Goal: Transaction & Acquisition: Purchase product/service

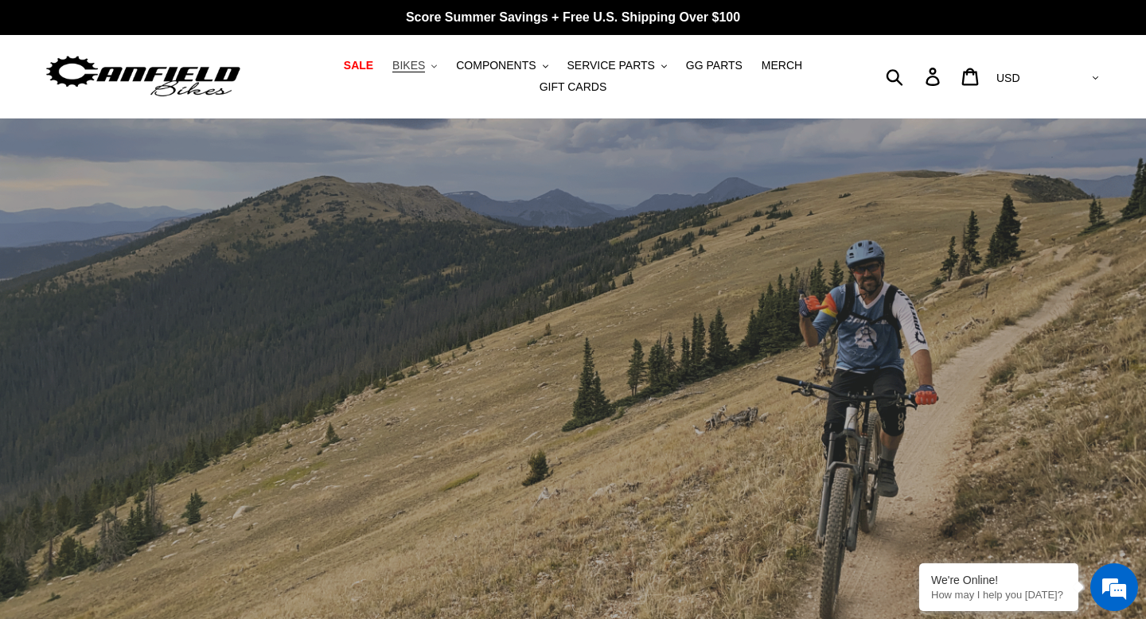
click at [419, 76] on button "BIKES .cls-1{fill:#231f20}" at bounding box center [414, 65] width 60 height 21
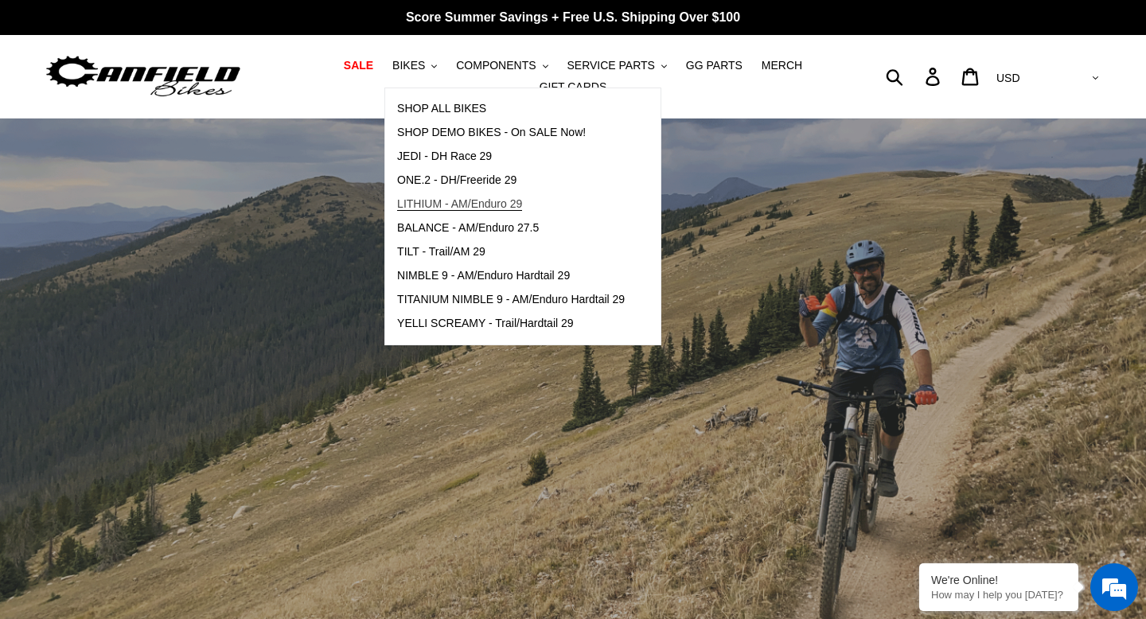
click at [453, 201] on span "LITHIUM - AM/Enduro 29" at bounding box center [459, 204] width 125 height 14
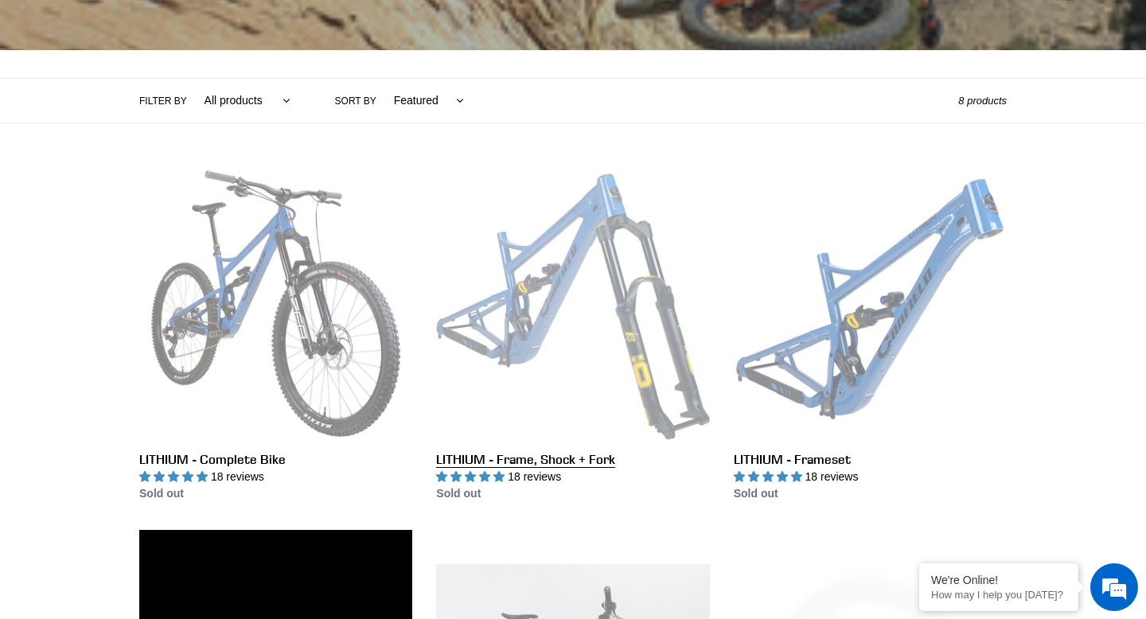
scroll to position [312, 0]
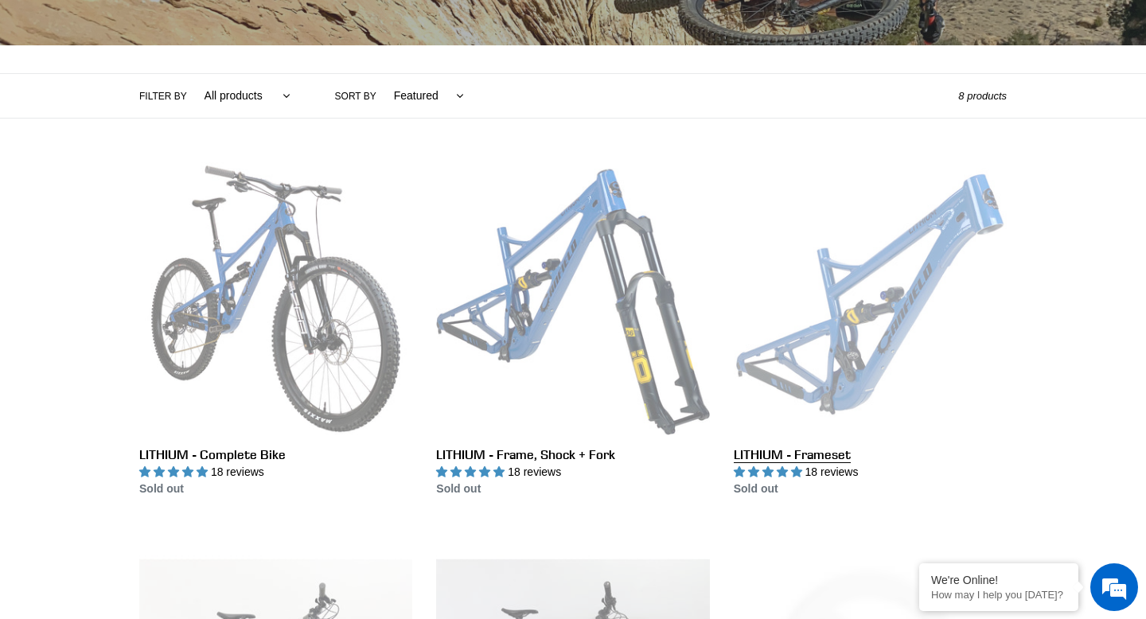
click at [872, 290] on link "LITHIUM - Frameset" at bounding box center [870, 329] width 273 height 335
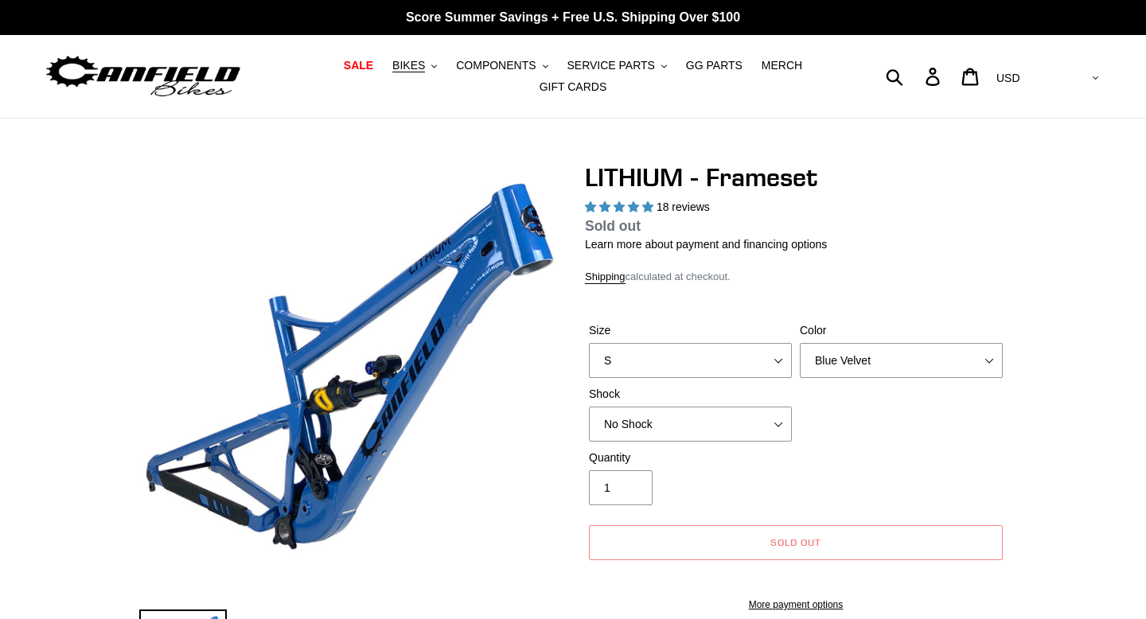
select select "highest-rating"
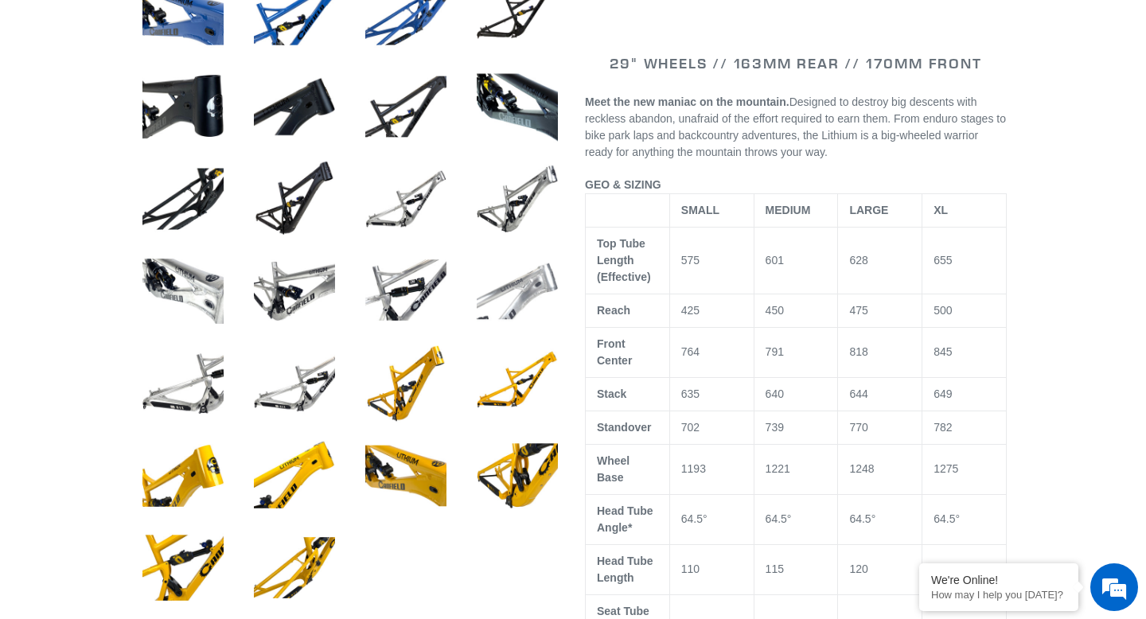
scroll to position [732, 0]
